Goal: Transaction & Acquisition: Purchase product/service

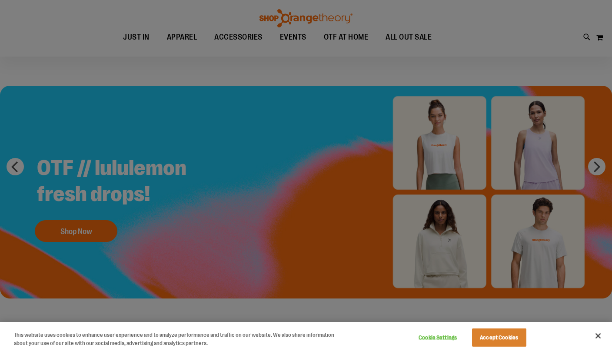
scroll to position [21, 0]
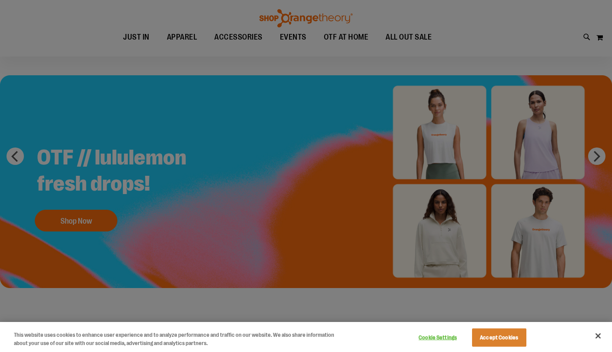
click at [505, 347] on button "Accept Cookies" at bounding box center [499, 337] width 54 height 18
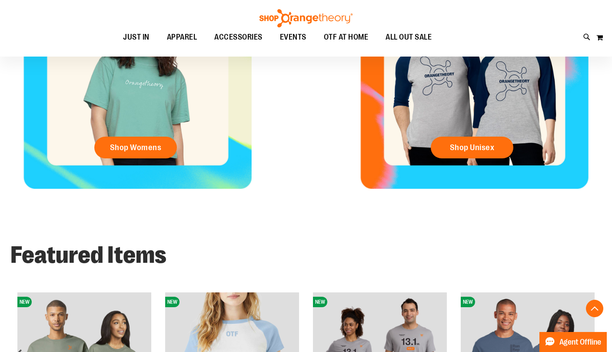
scroll to position [422, 0]
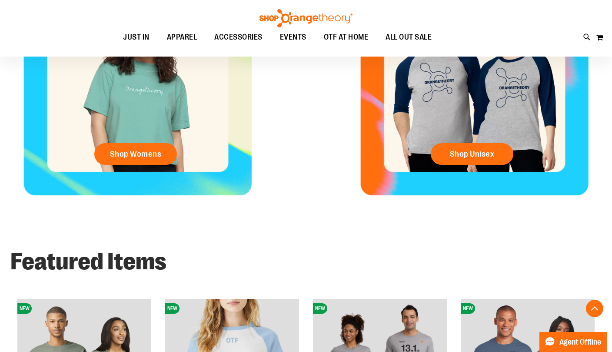
click at [483, 150] on span "Shop Unisex" at bounding box center [472, 154] width 45 height 10
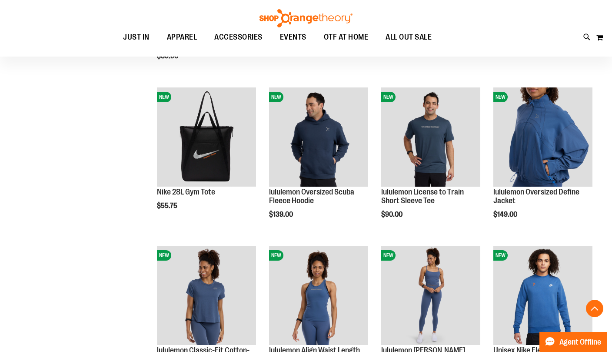
scroll to position [723, 0]
click at [333, 144] on img "product" at bounding box center [318, 136] width 99 height 99
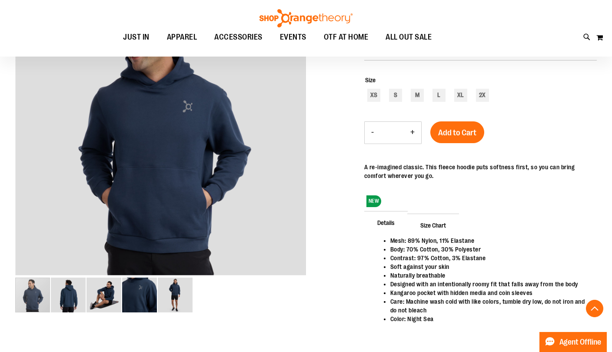
scroll to position [145, 0]
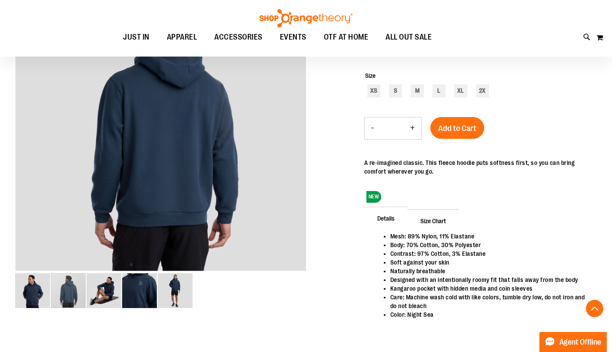
click at [68, 297] on div "carousel" at bounding box center [103, 290] width 177 height 37
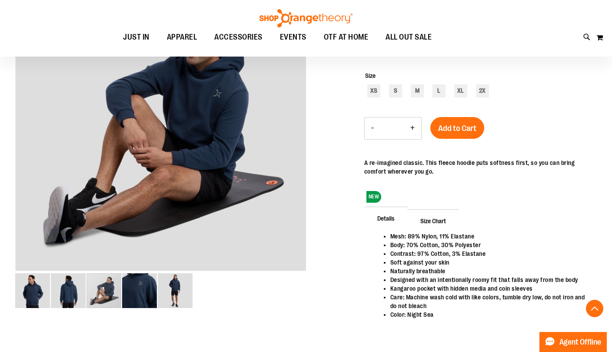
click at [105, 292] on img "image 3 of 5" at bounding box center [104, 290] width 35 height 35
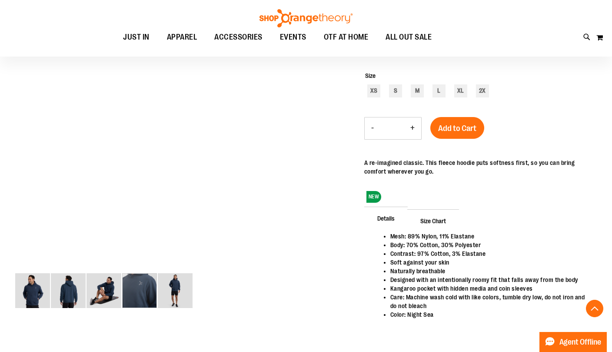
click at [140, 291] on img "image 4 of 5" at bounding box center [139, 290] width 35 height 35
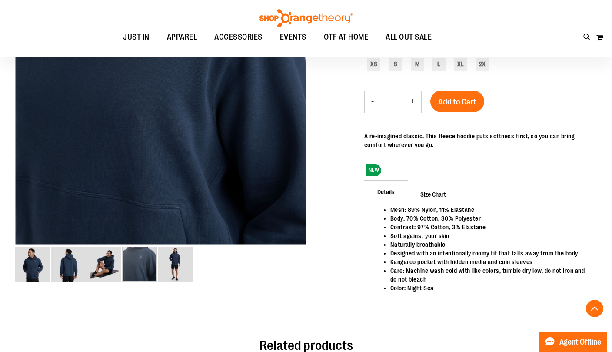
scroll to position [181, 0]
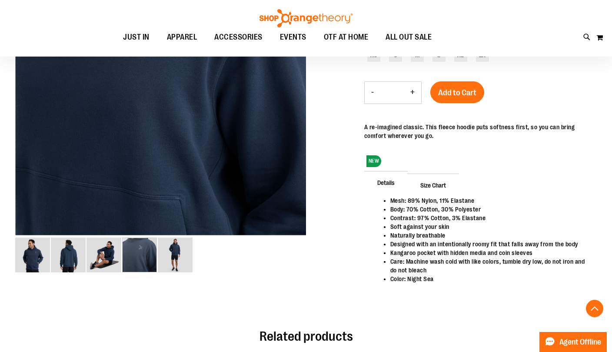
click at [33, 256] on img "image 1 of 5" at bounding box center [32, 254] width 35 height 35
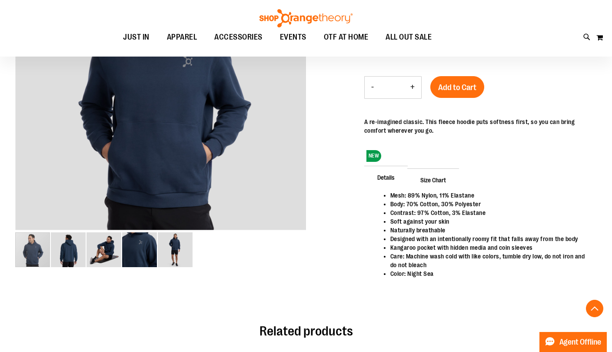
scroll to position [184, 0]
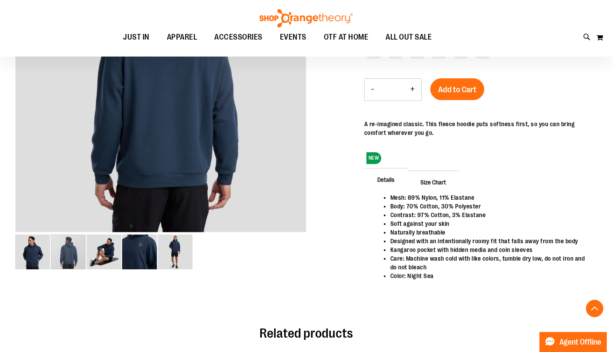
click at [69, 255] on img "image 2 of 5" at bounding box center [68, 251] width 35 height 35
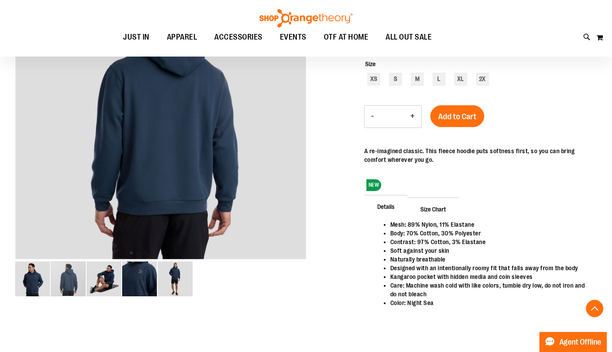
scroll to position [160, 0]
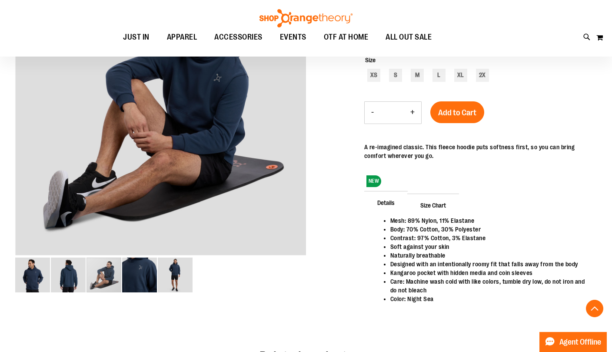
click at [102, 280] on div "carousel" at bounding box center [104, 274] width 35 height 35
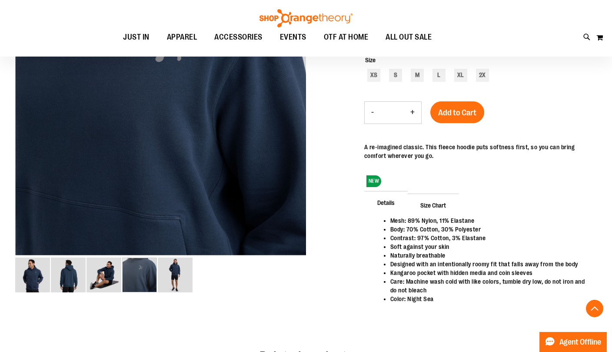
click at [146, 280] on img "image 4 of 5" at bounding box center [139, 274] width 35 height 35
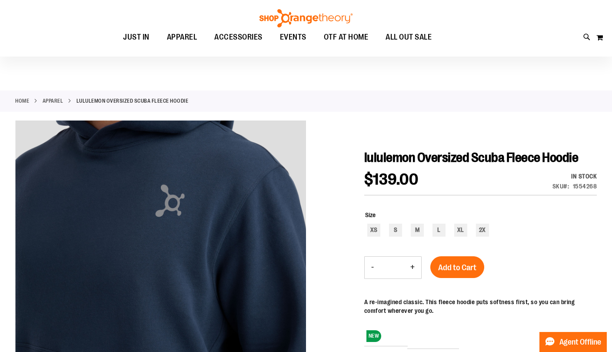
scroll to position [0, 0]
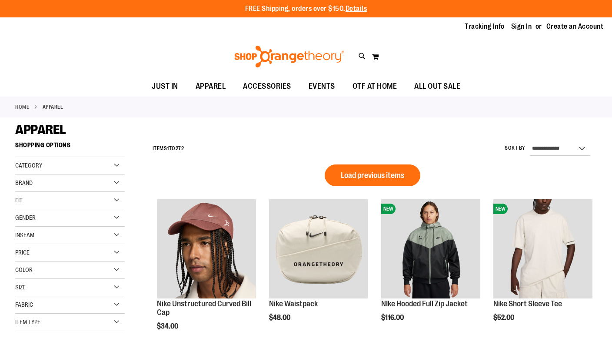
click at [53, 180] on div "Brand" at bounding box center [70, 182] width 110 height 17
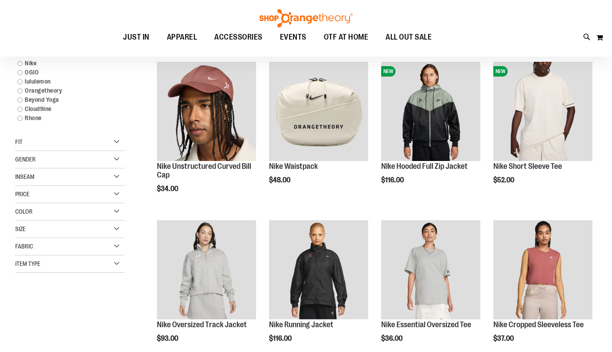
scroll to position [41, 0]
click at [20, 87] on link "Orangetheory" at bounding box center [65, 90] width 105 height 9
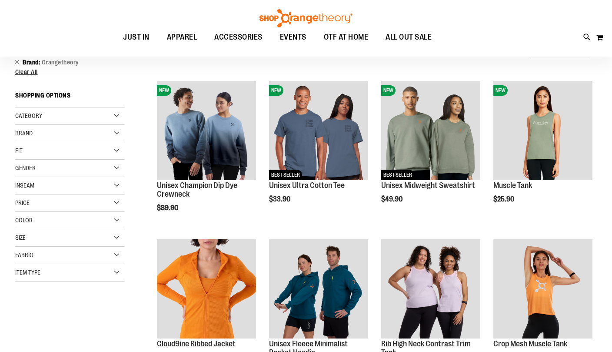
scroll to position [6, 0]
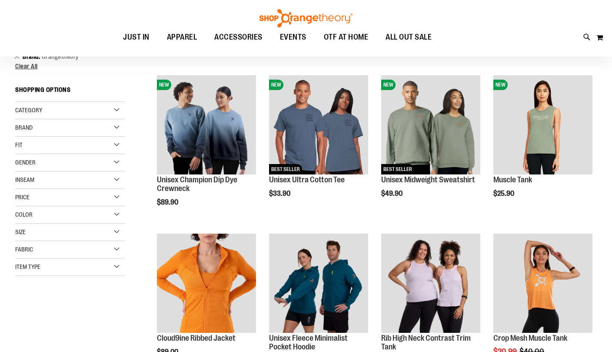
click at [30, 130] on span "Brand" at bounding box center [23, 127] width 17 height 7
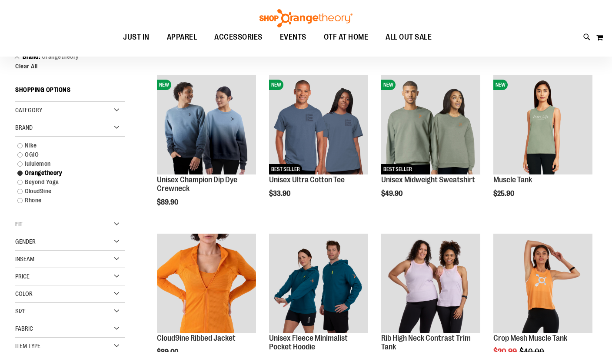
click at [21, 162] on link "lululemon" at bounding box center [65, 163] width 105 height 9
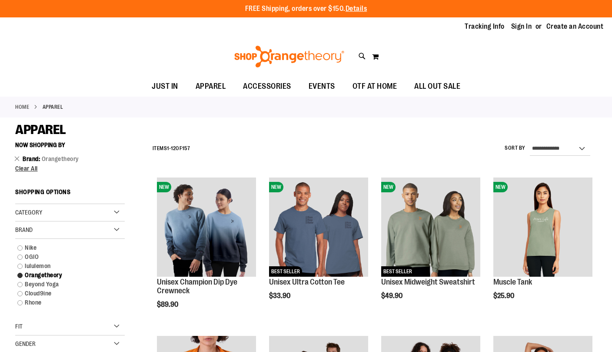
click at [19, 266] on link "lululemon" at bounding box center [65, 265] width 105 height 9
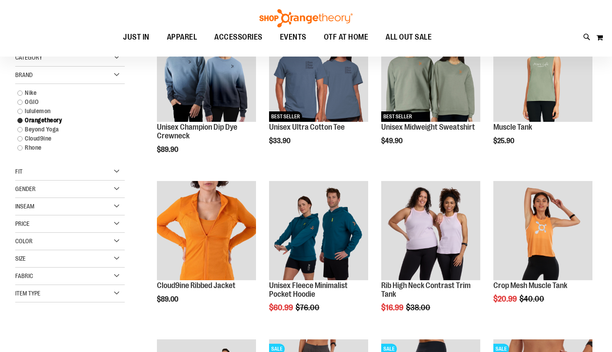
scroll to position [57, 0]
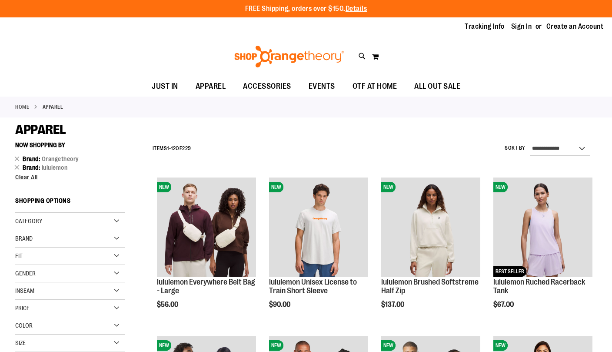
click at [16, 239] on span "Brand" at bounding box center [23, 238] width 17 height 7
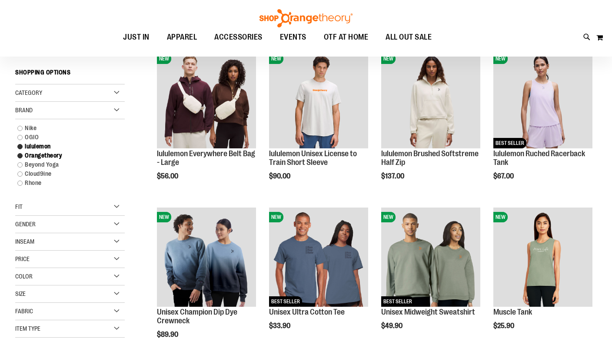
scroll to position [33, 0]
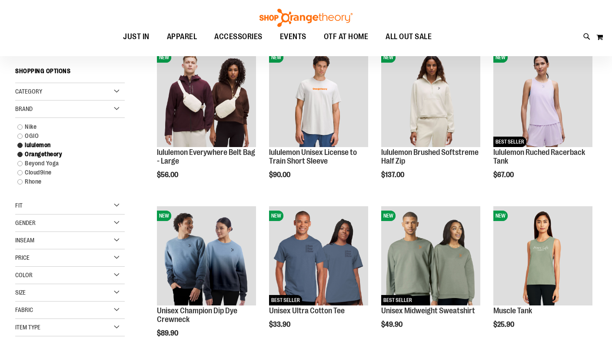
click at [16, 182] on link "Rhone" at bounding box center [65, 181] width 105 height 9
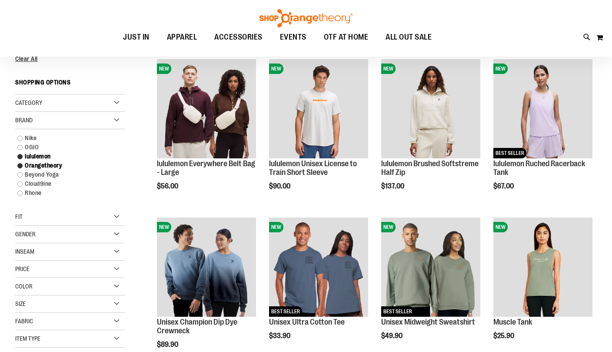
scroll to position [0, 0]
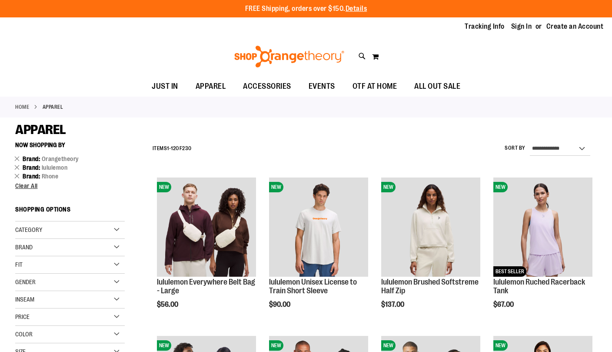
click at [16, 158] on link "Remove This Item" at bounding box center [17, 158] width 6 height 9
click at [15, 158] on link "Remove This Item" at bounding box center [17, 158] width 6 height 9
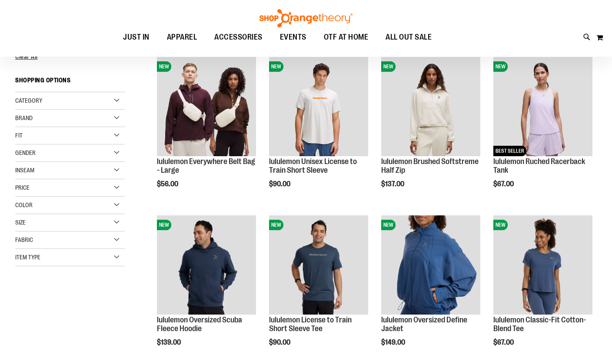
scroll to position [22, 0]
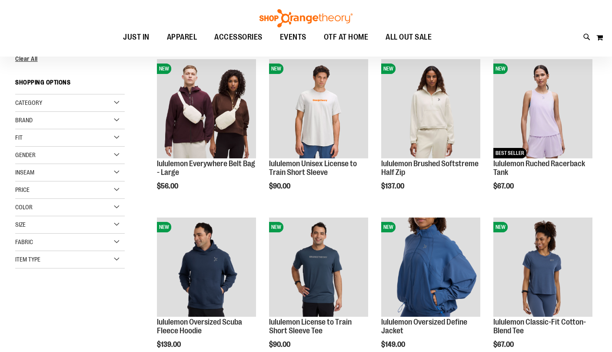
click at [481, 35] on ul "JUST IN JUST IN Balanced Basics New for Women New for Men New Accessories New B…" at bounding box center [278, 37] width 516 height 20
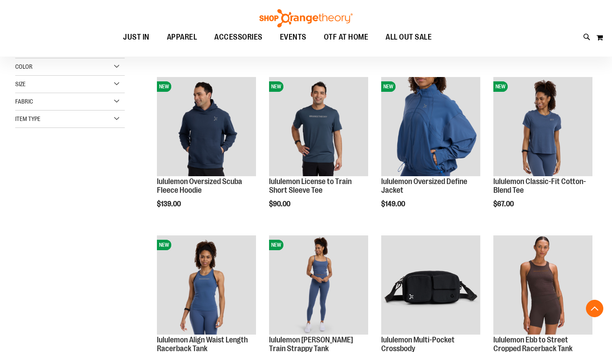
scroll to position [161, 0]
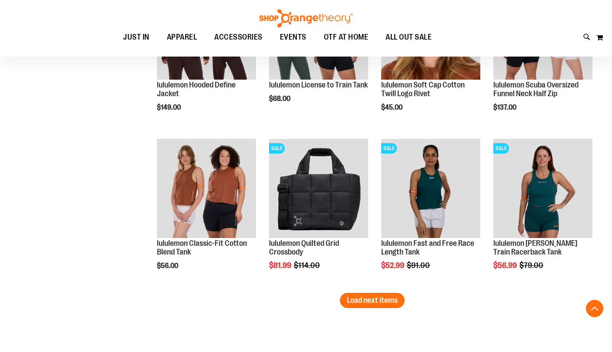
scroll to position [1208, 0]
click at [379, 304] on span "Load next items" at bounding box center [372, 300] width 51 height 9
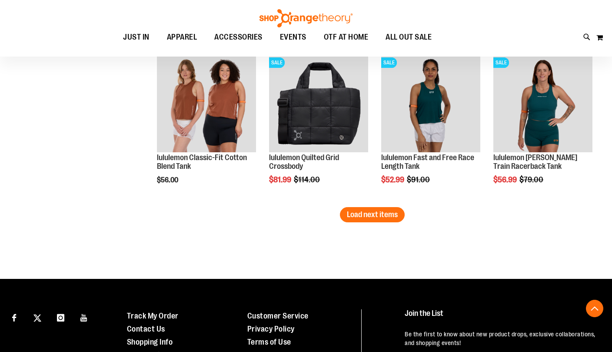
scroll to position [1291, 0]
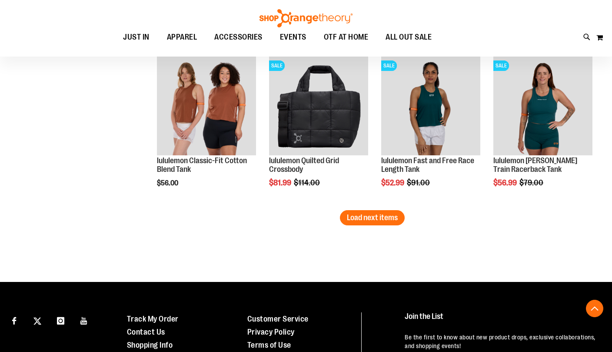
click at [384, 221] on span "Load next items" at bounding box center [372, 217] width 51 height 9
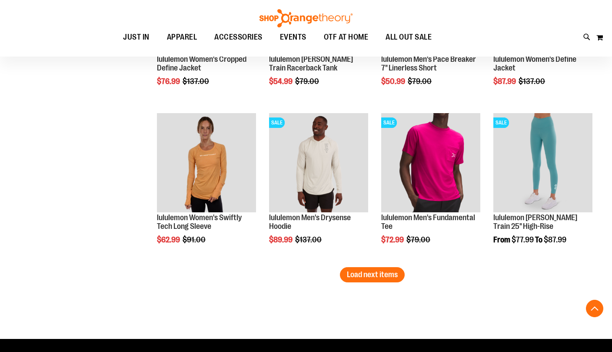
scroll to position [1711, 0]
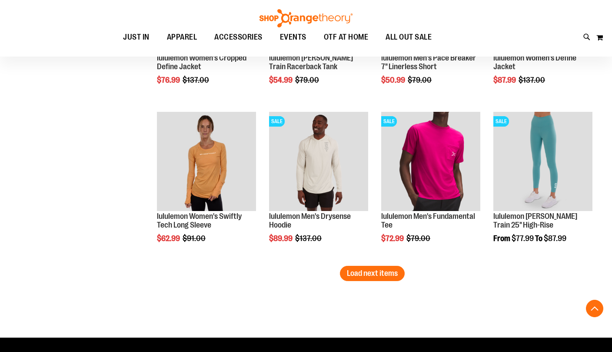
click at [382, 271] on span "Load next items" at bounding box center [372, 273] width 51 height 9
click at [381, 276] on span "Load next items" at bounding box center [372, 273] width 51 height 9
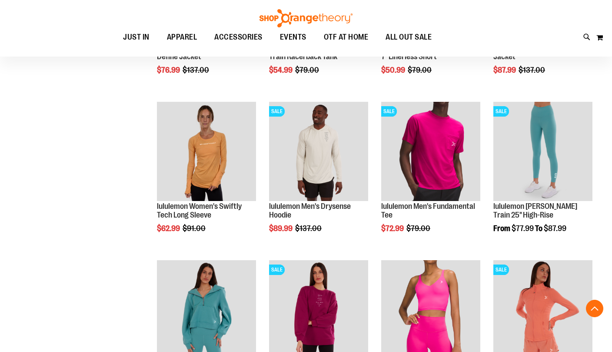
scroll to position [1725, 0]
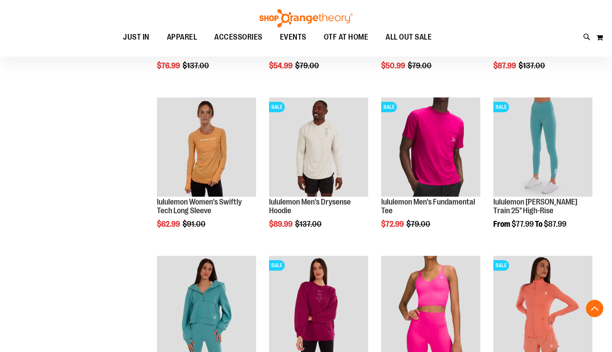
click at [331, 147] on img "product" at bounding box center [318, 146] width 99 height 99
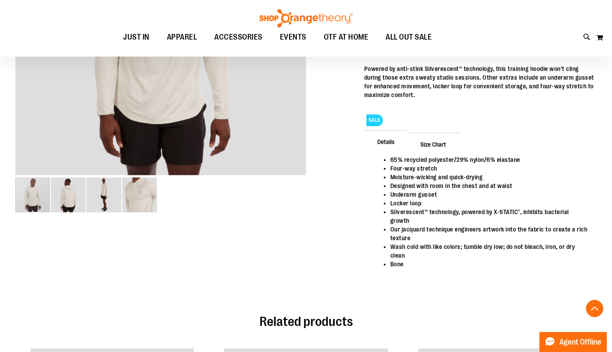
scroll to position [232, 0]
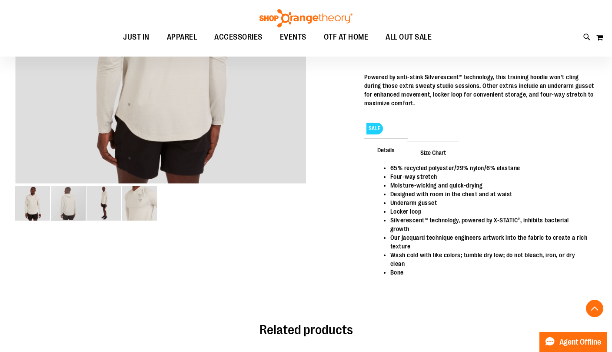
click at [67, 209] on div "carousel" at bounding box center [68, 203] width 35 height 35
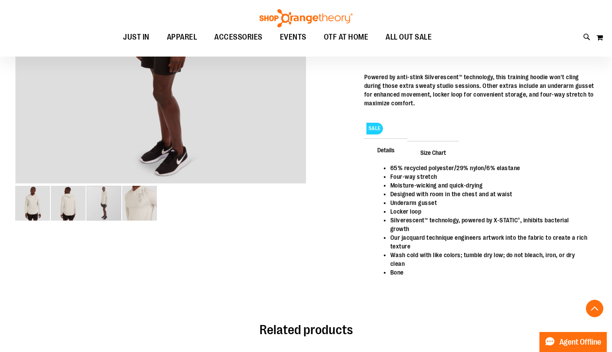
click at [103, 207] on div "carousel" at bounding box center [104, 203] width 35 height 35
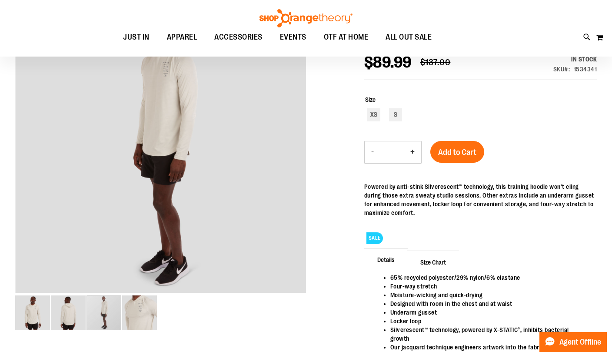
scroll to position [125, 0]
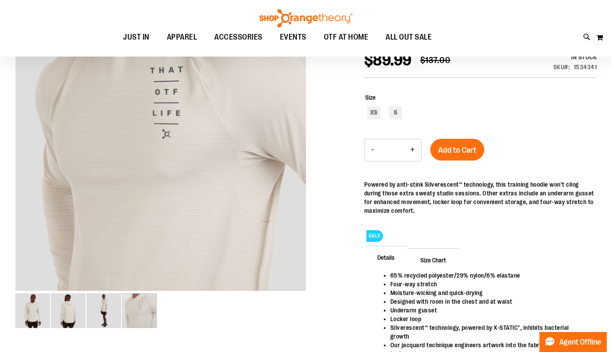
click at [141, 313] on img "image 4 of 4" at bounding box center [139, 310] width 35 height 35
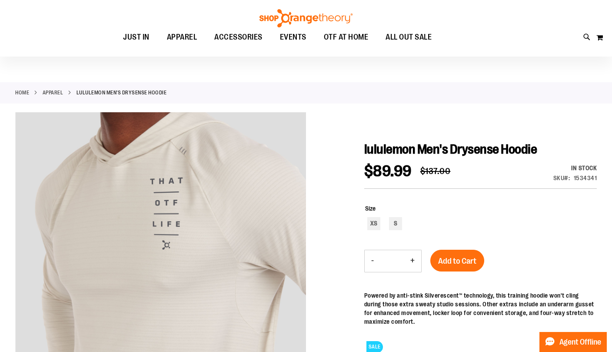
scroll to position [0, 0]
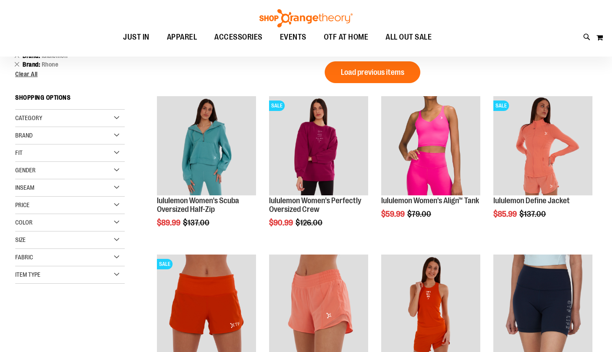
scroll to position [104, 0]
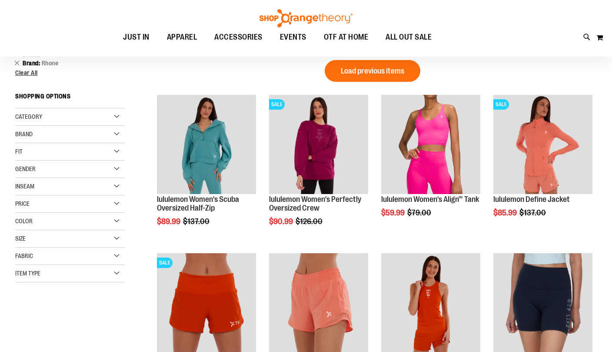
click at [25, 168] on span "Gender" at bounding box center [25, 168] width 20 height 7
click at [17, 184] on link "Men 8 items" at bounding box center [65, 186] width 105 height 9
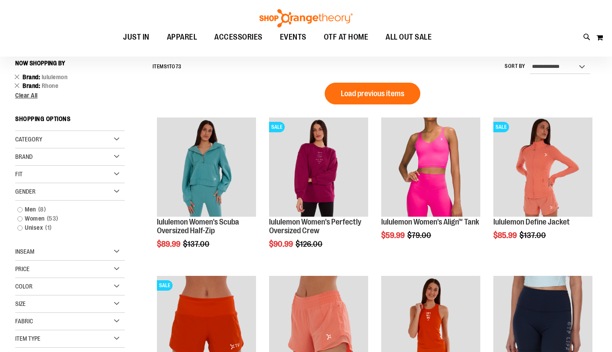
scroll to position [81, 0]
click at [17, 214] on link "Men 8 items" at bounding box center [65, 209] width 105 height 9
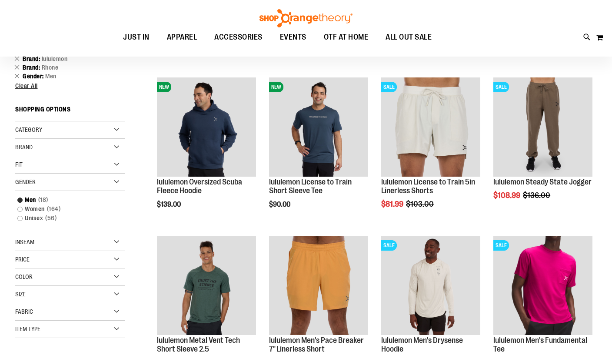
click at [18, 220] on link "Unisex 56 items" at bounding box center [65, 218] width 105 height 9
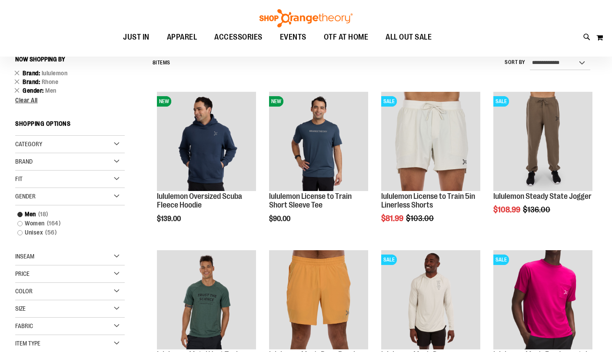
scroll to position [81, 0]
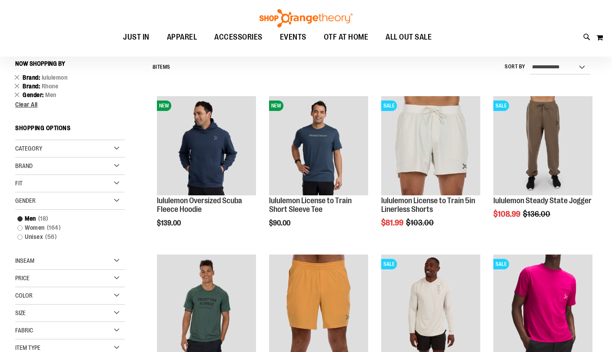
click at [16, 241] on link "Unisex 56 items" at bounding box center [65, 236] width 105 height 9
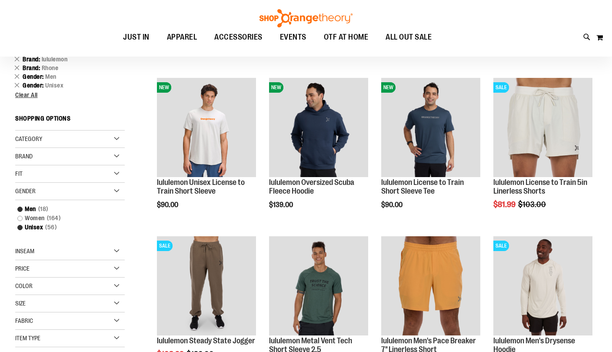
scroll to position [94, 0]
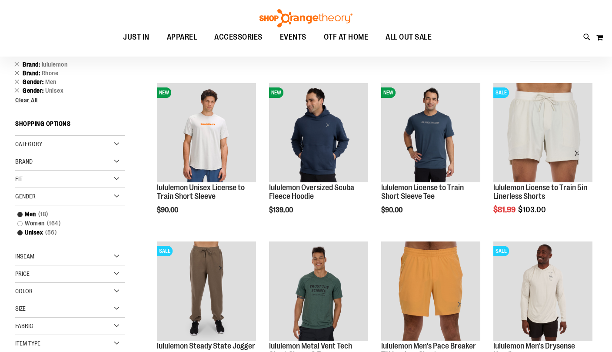
click at [25, 179] on div "Fit" at bounding box center [70, 179] width 110 height 17
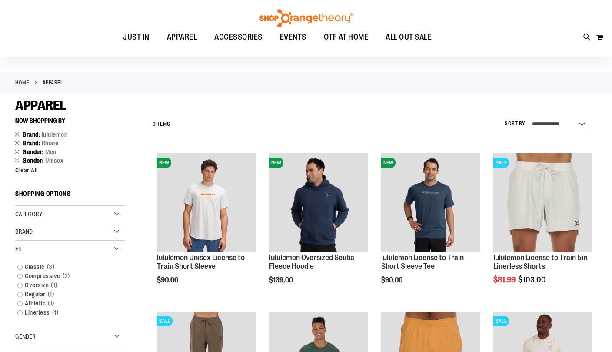
scroll to position [27, 0]
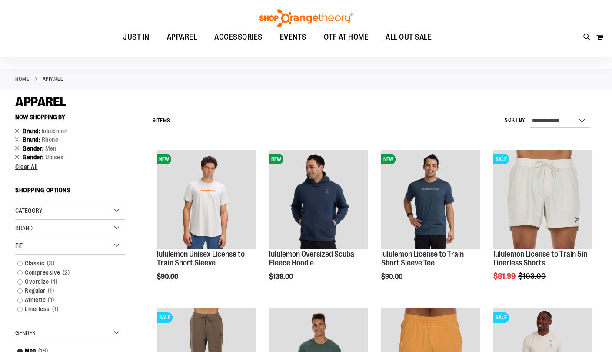
click at [441, 119] on div "**********" at bounding box center [372, 121] width 449 height 23
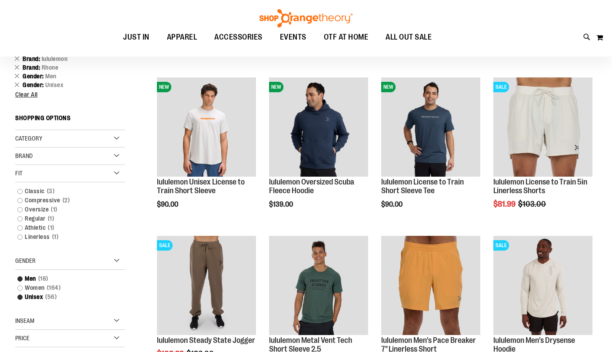
scroll to position [91, 0]
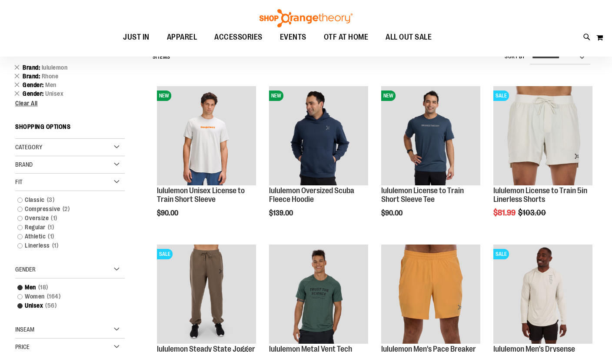
click at [337, 134] on img "product" at bounding box center [318, 135] width 99 height 99
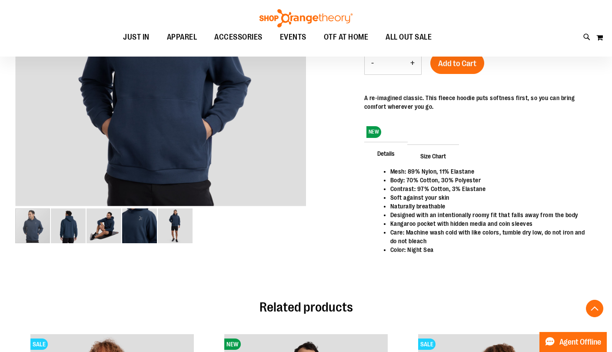
scroll to position [213, 0]
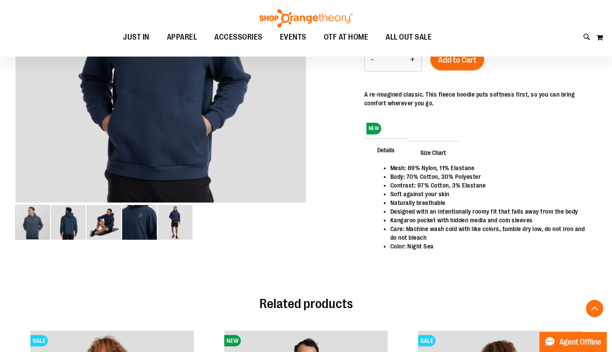
click at [50, 231] on div "carousel" at bounding box center [32, 222] width 35 height 35
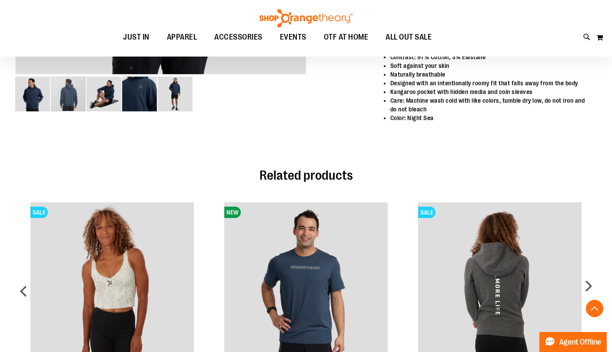
scroll to position [366, 0]
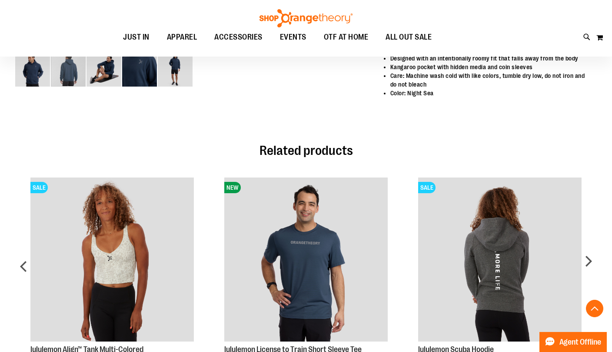
click at [506, 251] on img "Product Page Link" at bounding box center [500, 259] width 164 height 164
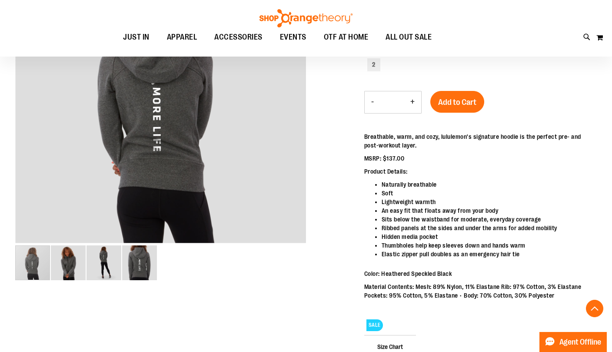
scroll to position [174, 0]
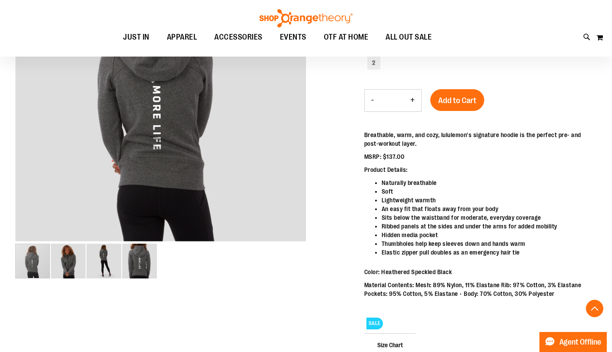
click at [50, 265] on div "carousel" at bounding box center [32, 261] width 35 height 35
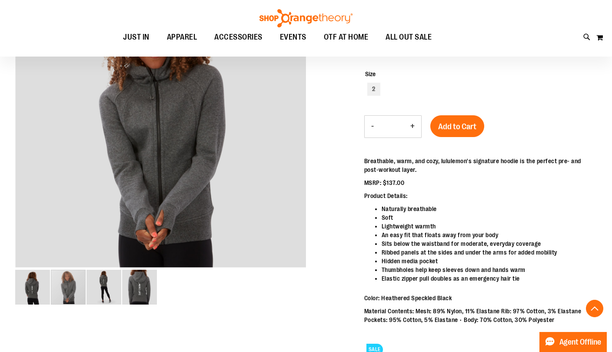
scroll to position [150, 0]
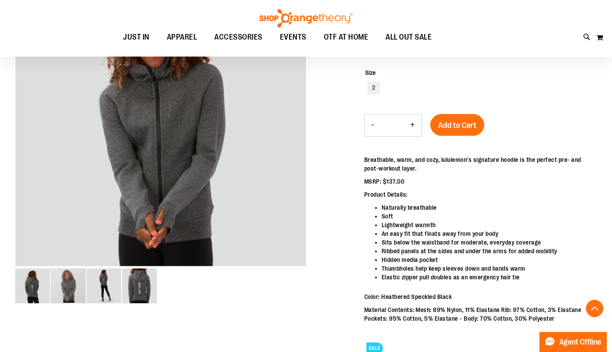
click at [105, 292] on img "image 3 of 4" at bounding box center [104, 285] width 35 height 35
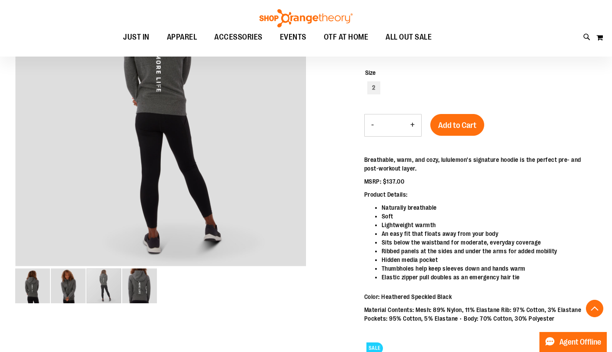
click at [140, 287] on img "image 4 of 4" at bounding box center [139, 285] width 35 height 35
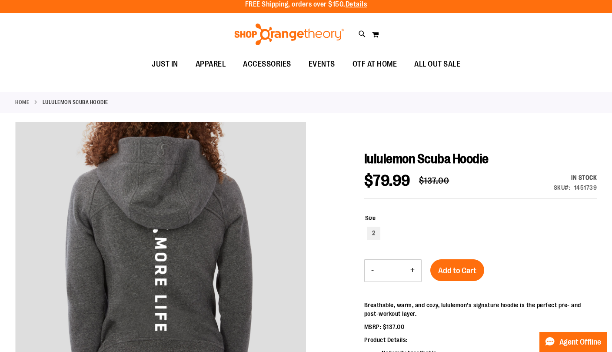
scroll to position [0, 0]
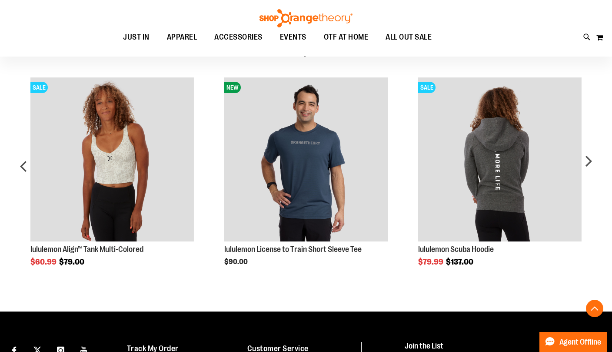
scroll to position [467, 0]
